Goal: Information Seeking & Learning: Learn about a topic

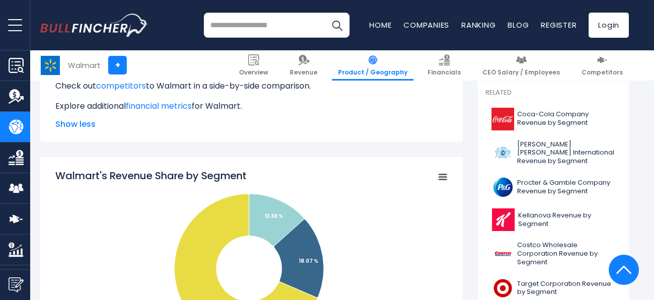
scroll to position [270, 0]
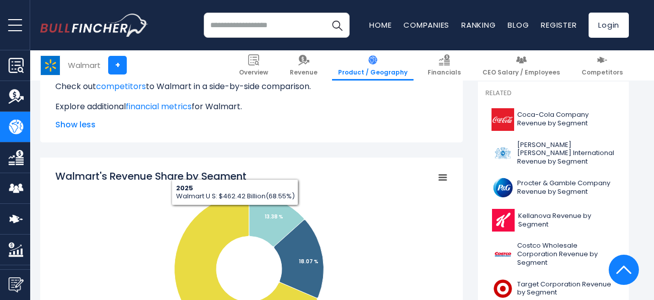
click at [438, 181] on rect "Walmart's Revenue Share by Segment" at bounding box center [442, 177] width 14 height 14
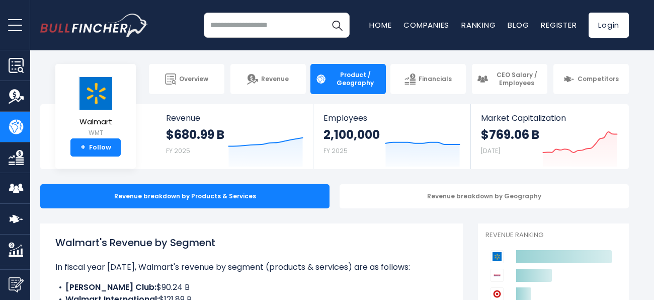
scroll to position [0, 0]
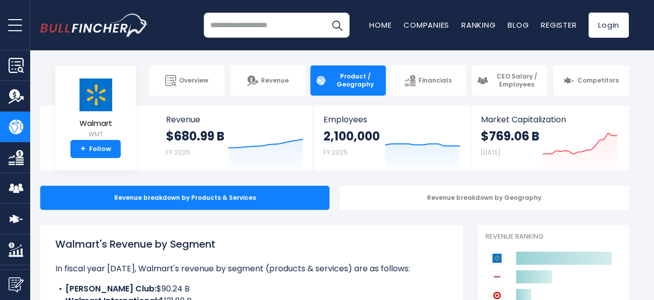
click at [297, 30] on input "search" at bounding box center [277, 25] width 146 height 25
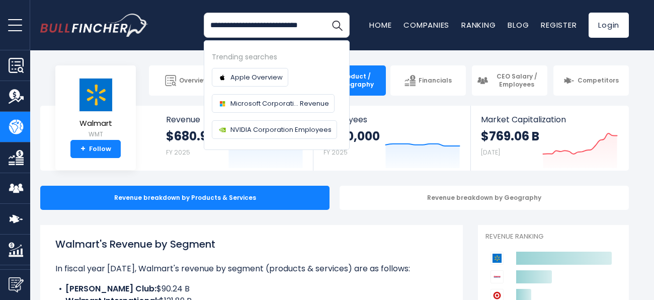
type input "**********"
click at [324, 13] on button "Search" at bounding box center [336, 25] width 25 height 25
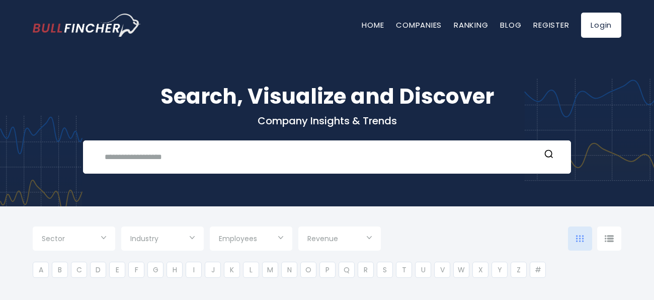
type input "***"
click at [193, 166] on div "Recent searches Trending searches Apple Overview" at bounding box center [327, 156] width 488 height 33
click at [204, 158] on input "text" at bounding box center [319, 156] width 441 height 19
type input "*"
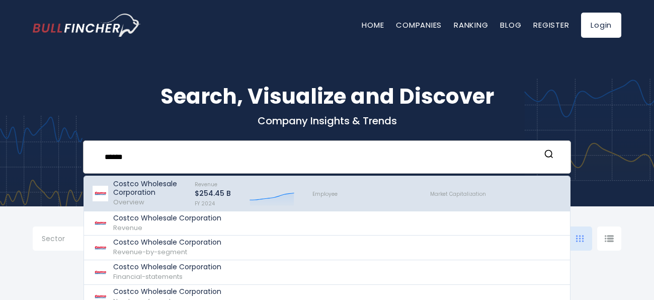
type input "******"
click at [116, 194] on p "Costco Wholesale Corporation" at bounding box center [149, 187] width 72 height 17
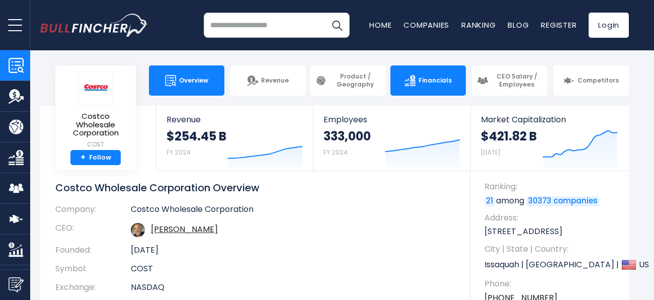
click at [438, 82] on span "Financials" at bounding box center [434, 80] width 33 height 8
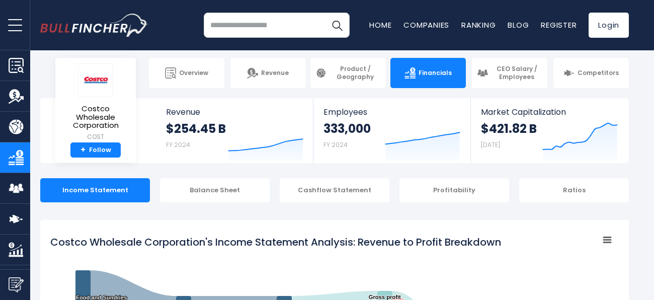
scroll to position [8, 0]
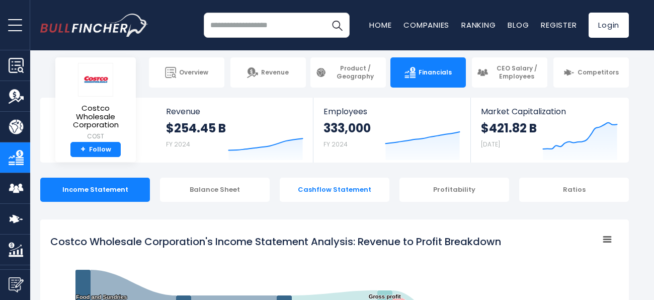
click at [335, 199] on div "Cashflow Statement" at bounding box center [335, 189] width 110 height 24
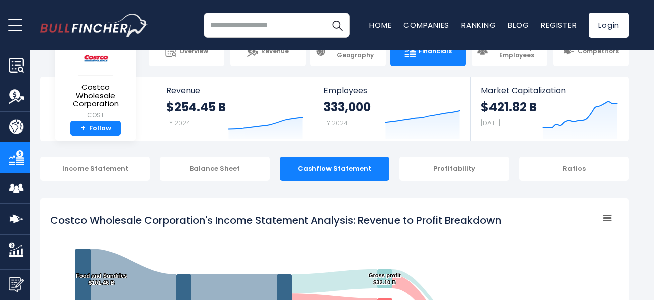
scroll to position [19, 0]
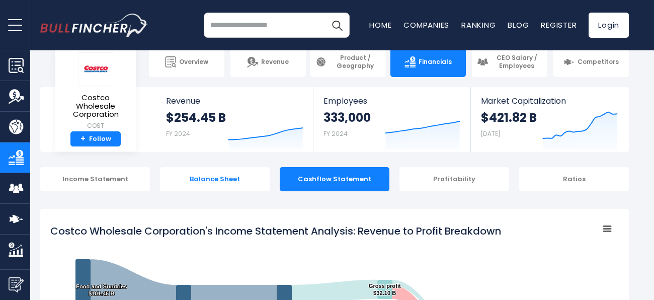
click at [253, 185] on div "Balance Sheet" at bounding box center [215, 179] width 110 height 24
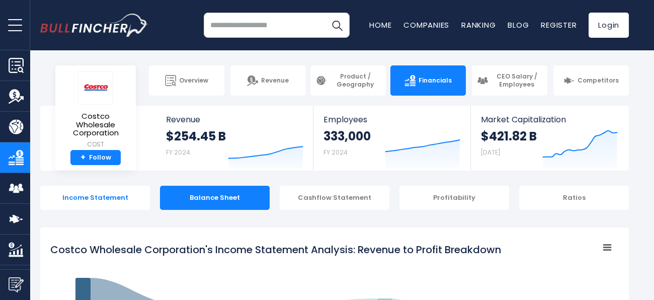
click at [84, 196] on div "Income Statement" at bounding box center [95, 197] width 110 height 24
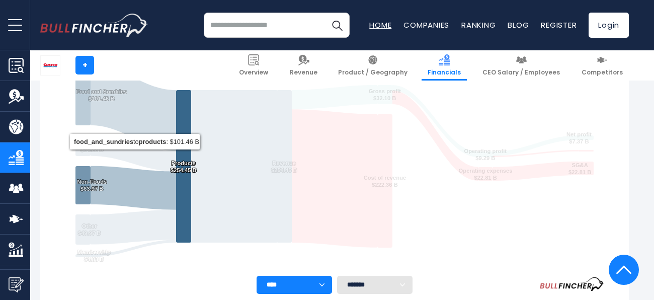
scroll to position [189, 0]
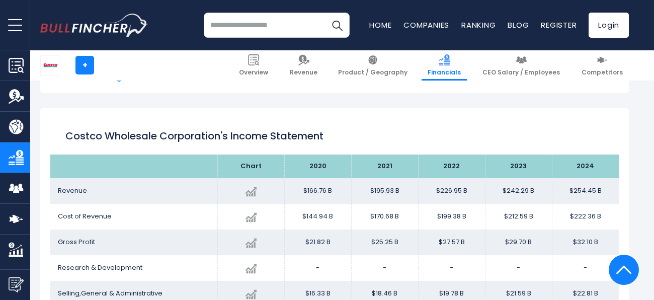
scroll to position [523, 0]
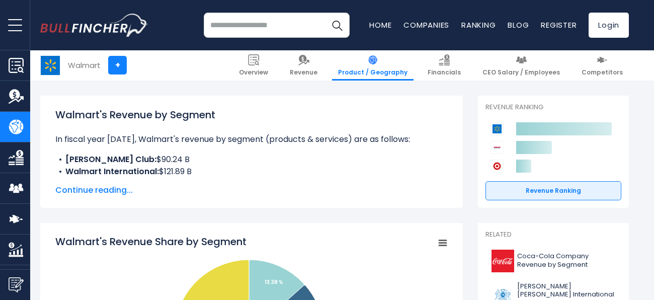
scroll to position [130, 0]
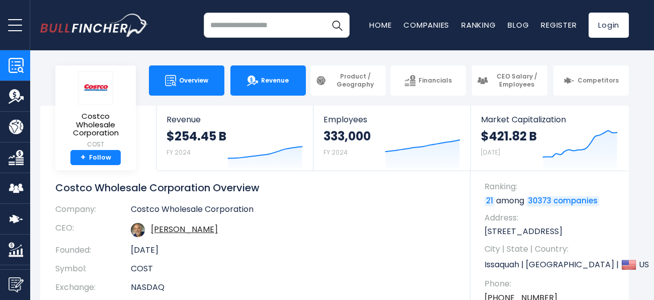
click at [269, 84] on link "Revenue" at bounding box center [267, 80] width 75 height 30
